Goal: Task Accomplishment & Management: Manage account settings

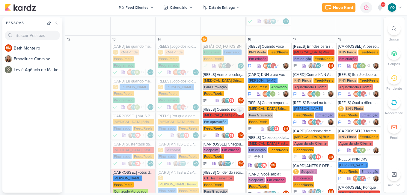
scroll to position [385, 0]
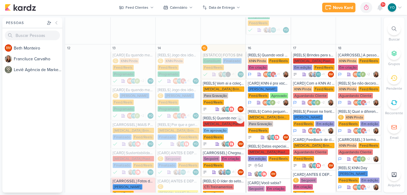
click at [228, 121] on div "[MEDICAL_DATA] Plasticos PJ Em aprovação Feed/Reels" at bounding box center [224, 130] width 42 height 19
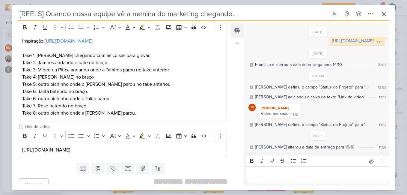
scroll to position [96, 0]
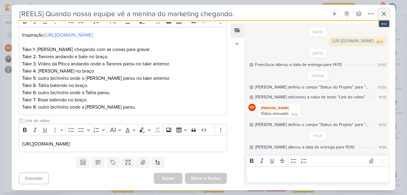
click at [382, 15] on icon at bounding box center [384, 14] width 4 height 4
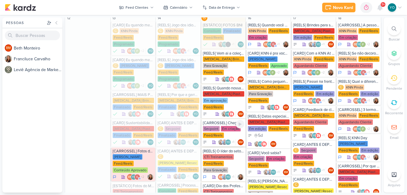
scroll to position [385, 0]
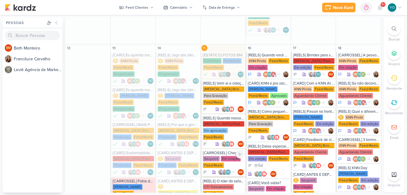
click at [216, 156] on div "Secpoint Em criação Feed/Reels" at bounding box center [224, 162] width 42 height 13
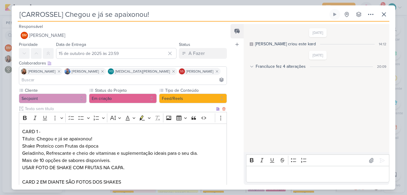
scroll to position [30, 0]
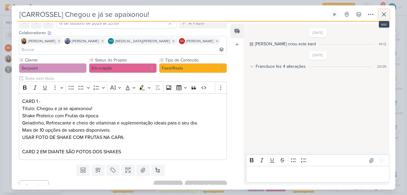
click at [385, 14] on icon at bounding box center [383, 14] width 7 height 7
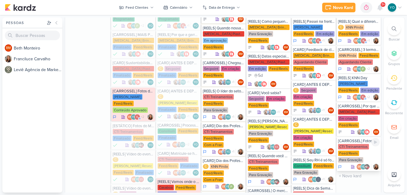
scroll to position [535, 0]
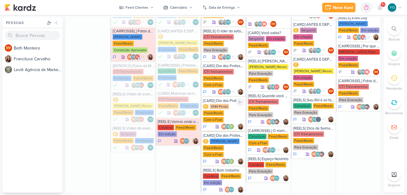
click at [224, 104] on div "C KNN Pinda Feed/Reels Com a Fran" at bounding box center [224, 113] width 42 height 19
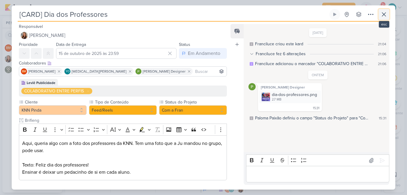
click at [383, 14] on icon at bounding box center [384, 15] width 4 height 4
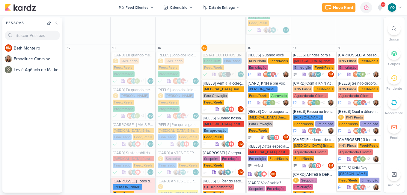
scroll to position [445, 0]
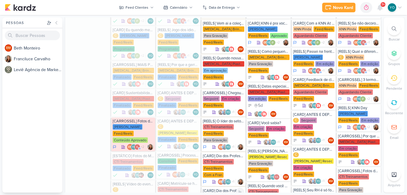
click at [226, 193] on div "KNN Pinda" at bounding box center [219, 195] width 19 height 5
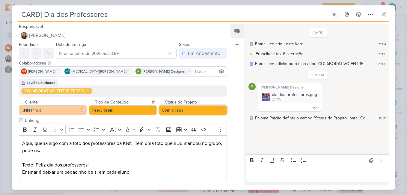
click at [176, 112] on button "Com a Fran" at bounding box center [193, 110] width 68 height 10
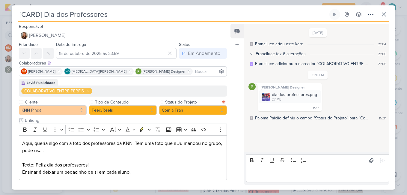
scroll to position [0, 0]
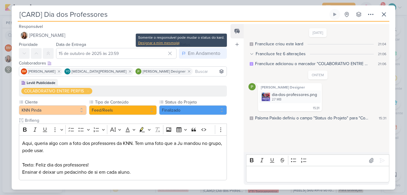
click at [171, 41] on div "Designar a mim mesmo(a)" at bounding box center [181, 42] width 86 height 5
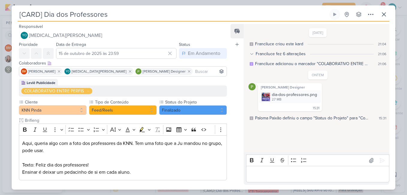
click at [190, 53] on div "Em Andamento" at bounding box center [204, 53] width 32 height 7
click at [204, 84] on div "Em Andamento" at bounding box center [198, 87] width 28 height 6
click at [197, 51] on div "A Fazer" at bounding box center [196, 53] width 16 height 7
click at [199, 78] on div "Finalizado" at bounding box center [194, 77] width 19 height 6
click at [193, 110] on button "Finalizado" at bounding box center [193, 110] width 68 height 10
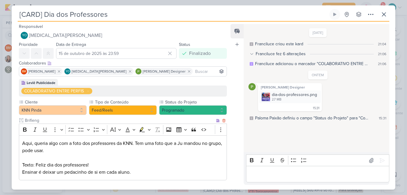
scroll to position [29, 0]
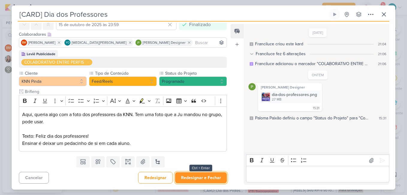
click at [205, 177] on button "Redesignar e Fechar" at bounding box center [201, 177] width 52 height 11
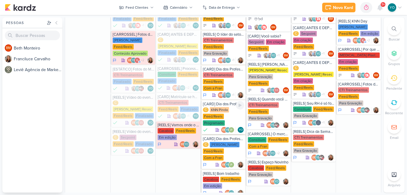
scroll to position [535, 0]
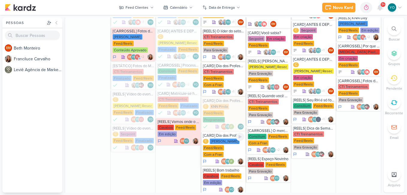
click at [225, 138] on div "C KNN Moreira Feed/Reels Com a Fran" at bounding box center [224, 147] width 42 height 19
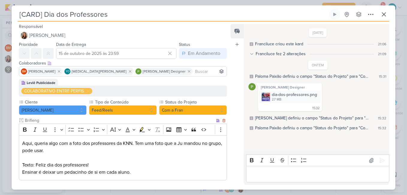
scroll to position [29, 0]
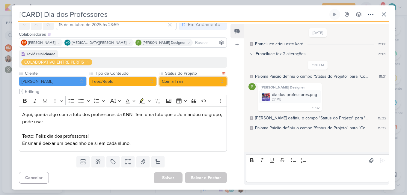
click at [184, 82] on button "Com a Fran" at bounding box center [193, 81] width 68 height 10
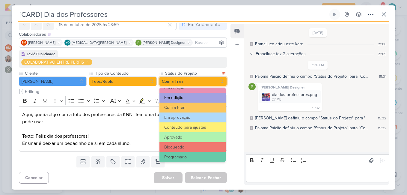
scroll to position [68, 0]
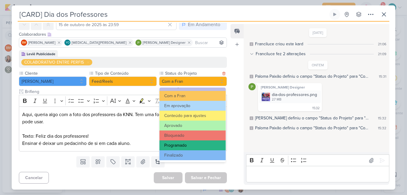
click at [198, 146] on button "Programado" at bounding box center [192, 145] width 66 height 10
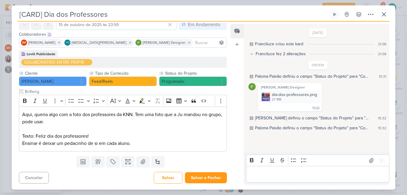
scroll to position [0, 0]
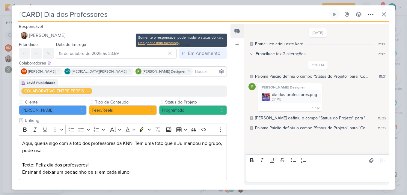
click at [172, 42] on div "Designar a mim mesmo(a)" at bounding box center [181, 42] width 86 height 5
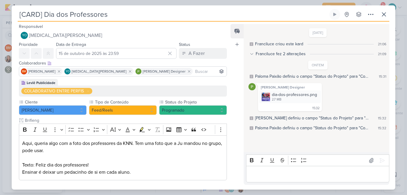
click at [164, 43] on div "Data de Entrega [DATE] 23:59 [DATE] Dom Seg Ter Qua Qui Sex Sáb 00 01 02 03 04 …" at bounding box center [116, 50] width 120 height 18
click at [195, 53] on div "A Fazer" at bounding box center [196, 53] width 16 height 7
click at [198, 75] on div "Finalizado" at bounding box center [194, 77] width 19 height 6
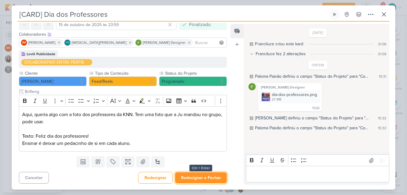
click at [203, 176] on button "Redesignar e Fechar" at bounding box center [201, 177] width 52 height 11
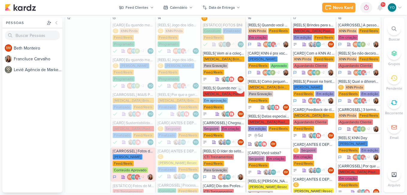
scroll to position [385, 0]
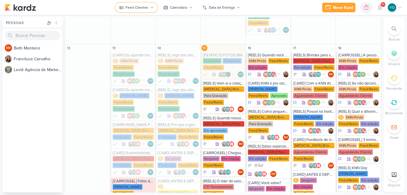
click at [149, 9] on button "Feed Clientes" at bounding box center [136, 8] width 42 height 10
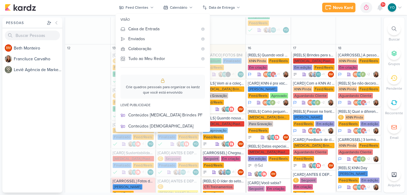
click at [174, 189] on div "Stories Clientes" at bounding box center [166, 192] width 77 height 6
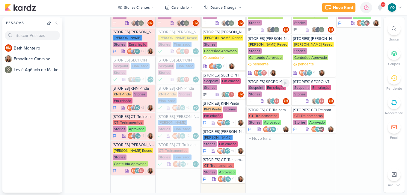
scroll to position [463, 0]
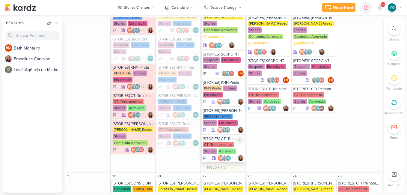
click at [227, 148] on div "CTI Treinamentos Stories Aprovado" at bounding box center [224, 148] width 42 height 13
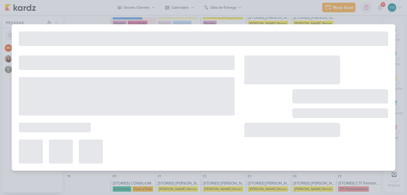
type input "[STORIES] CTI Treinamentos"
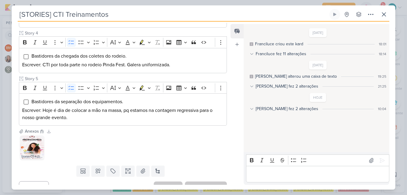
scroll to position [211, 0]
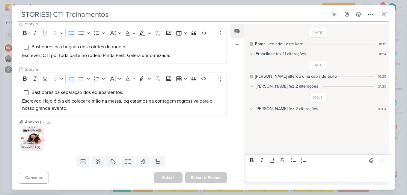
click at [29, 138] on img at bounding box center [32, 138] width 24 height 24
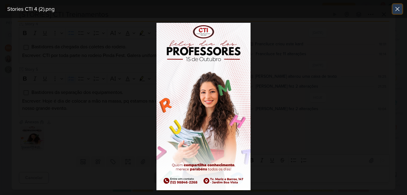
click at [395, 11] on icon at bounding box center [396, 8] width 7 height 7
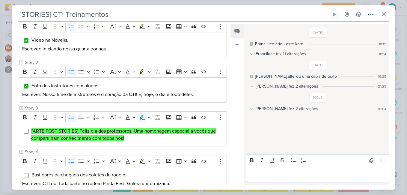
scroll to position [91, 0]
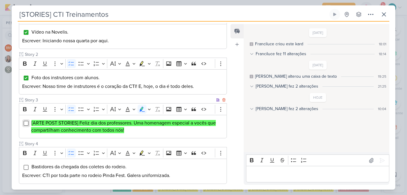
click at [24, 123] on input "Editor editing area: main" at bounding box center [26, 123] width 5 height 5
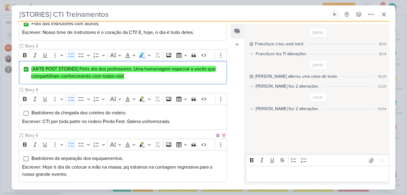
scroll to position [151, 0]
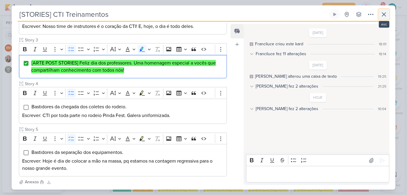
click at [383, 15] on icon at bounding box center [384, 15] width 4 height 4
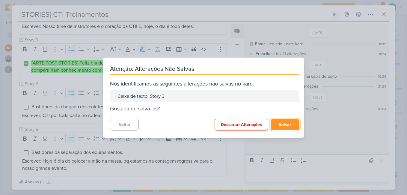
click at [288, 125] on button "Salvar" at bounding box center [284, 124] width 29 height 11
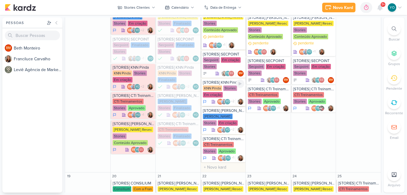
click at [219, 92] on div "Em criação" at bounding box center [213, 94] width 20 height 5
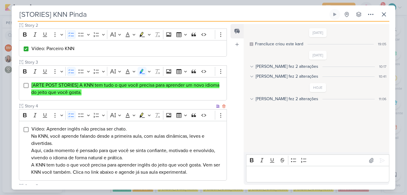
scroll to position [180, 0]
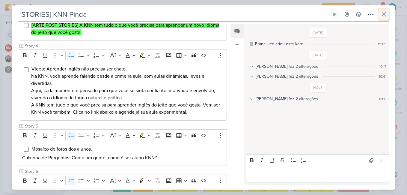
click at [386, 14] on icon at bounding box center [383, 14] width 7 height 7
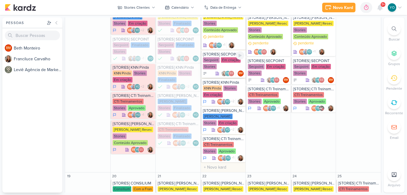
click at [221, 62] on div "Em criação" at bounding box center [231, 59] width 20 height 5
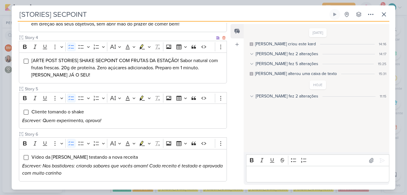
scroll to position [209, 0]
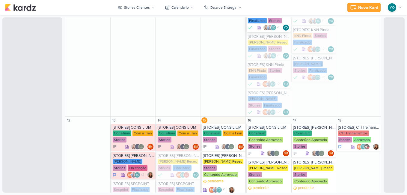
scroll to position [449, 0]
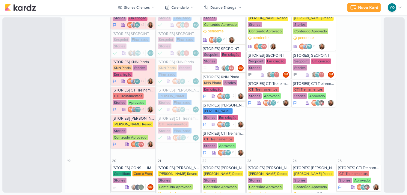
click at [215, 86] on div "KNN Pinda Stories Em criação" at bounding box center [224, 86] width 42 height 13
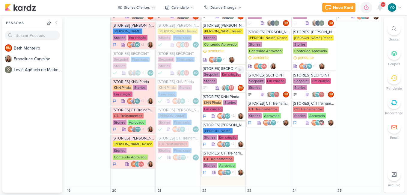
click at [221, 100] on div "KNN Pinda Stories Em criação" at bounding box center [224, 106] width 42 height 13
